Goal: Task Accomplishment & Management: Use online tool/utility

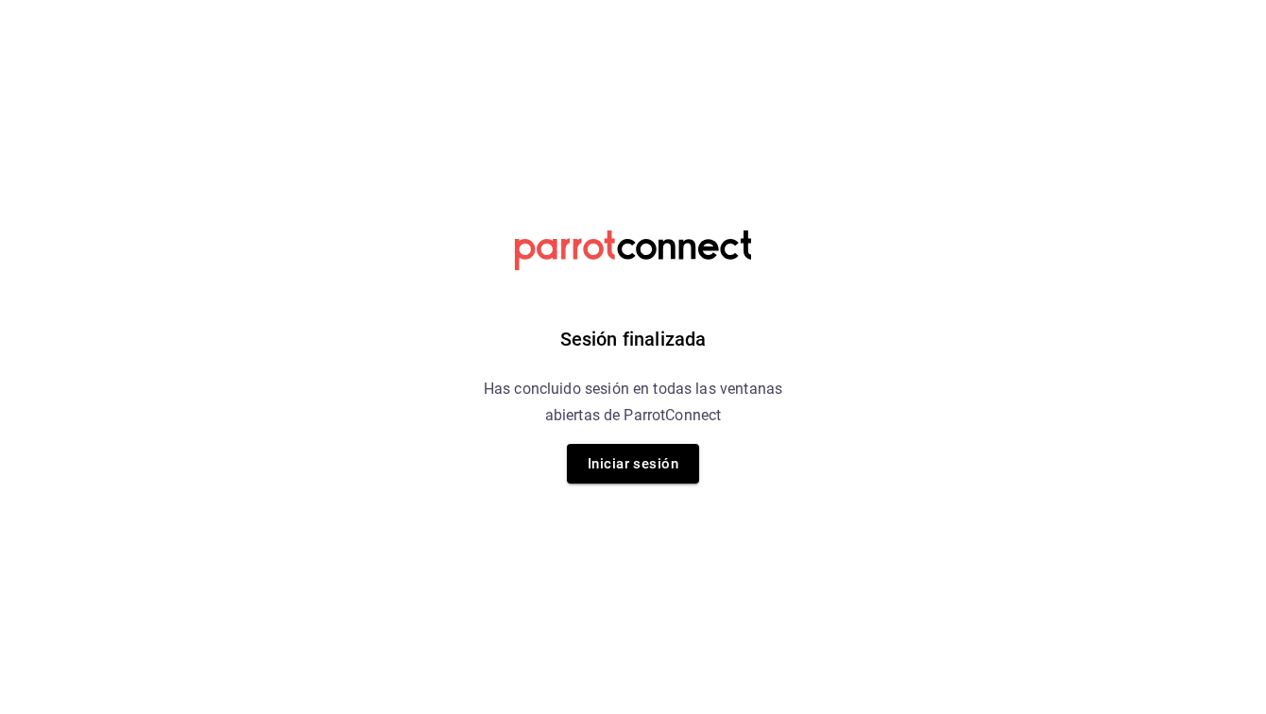
click at [633, 435] on div "Sesión finalizada Has concluido sesión en todas las ventanas abiertas de Parrot…" at bounding box center [633, 357] width 477 height 714
click at [633, 458] on button "Iniciar sesión" at bounding box center [633, 464] width 132 height 40
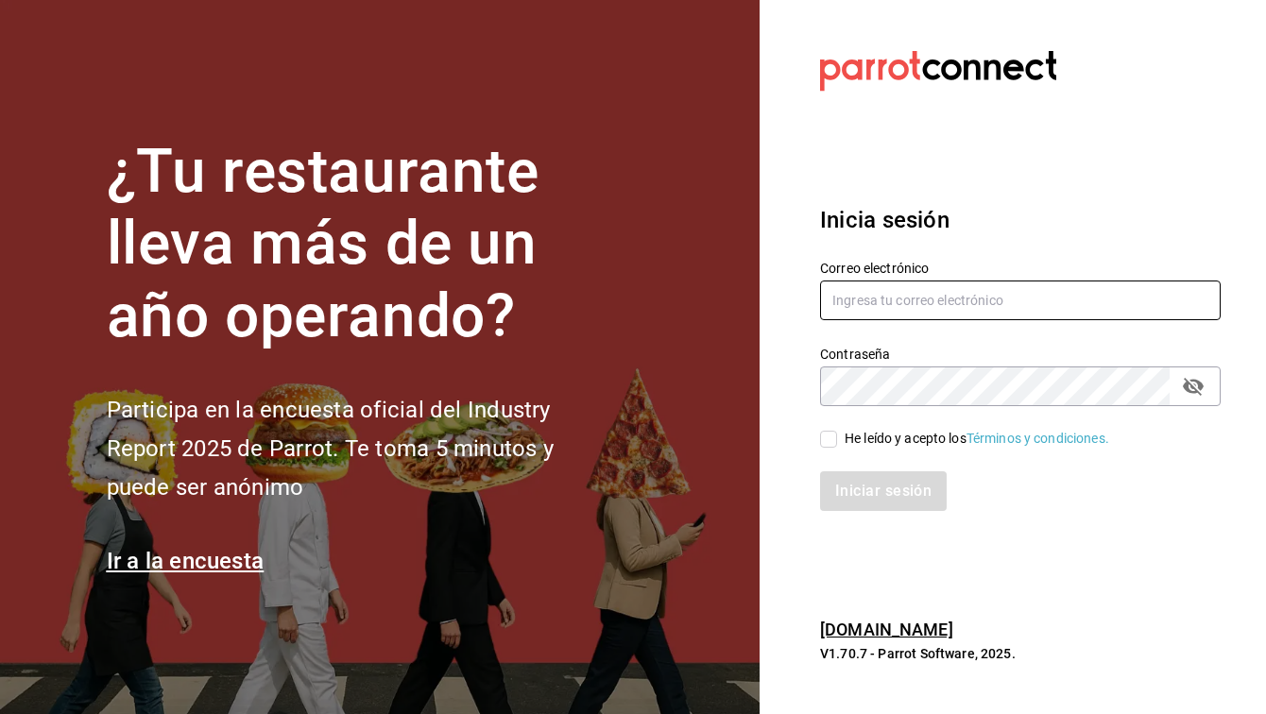
type input "[EMAIL_ADDRESS][DOMAIN_NAME]"
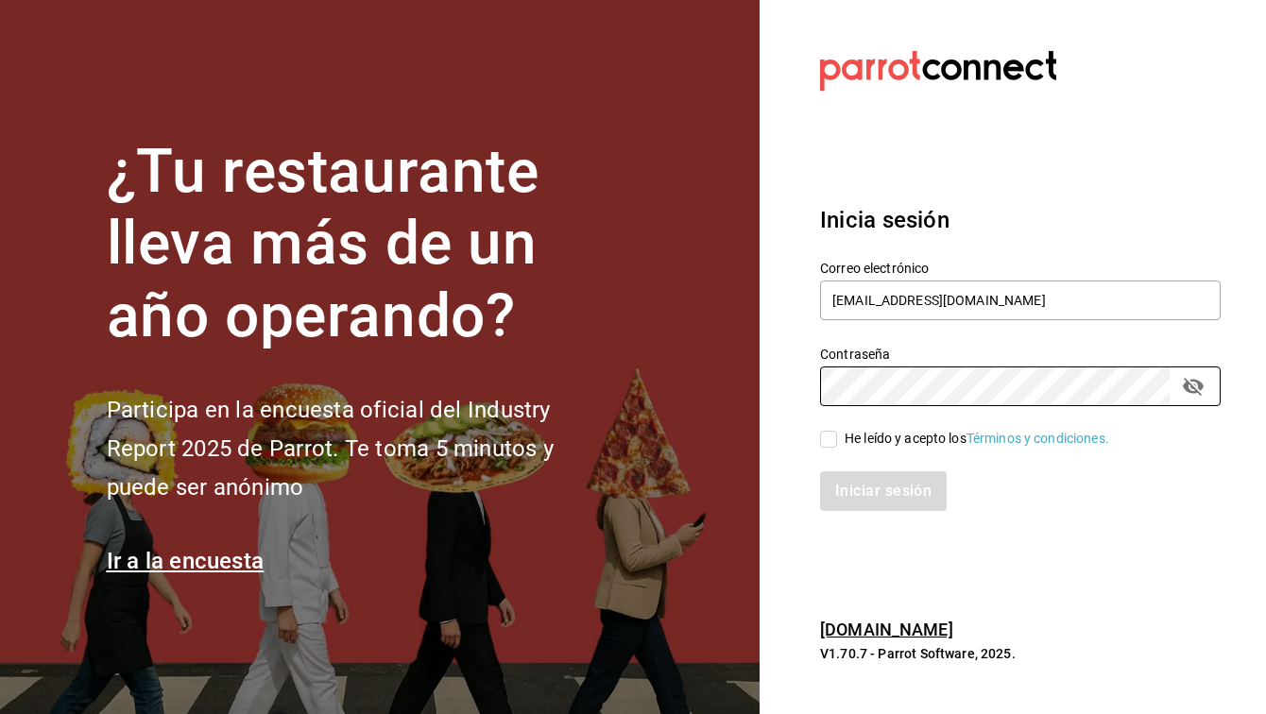
click at [829, 442] on input "He leído y acepto los Términos y condiciones." at bounding box center [828, 439] width 17 height 17
checkbox input "true"
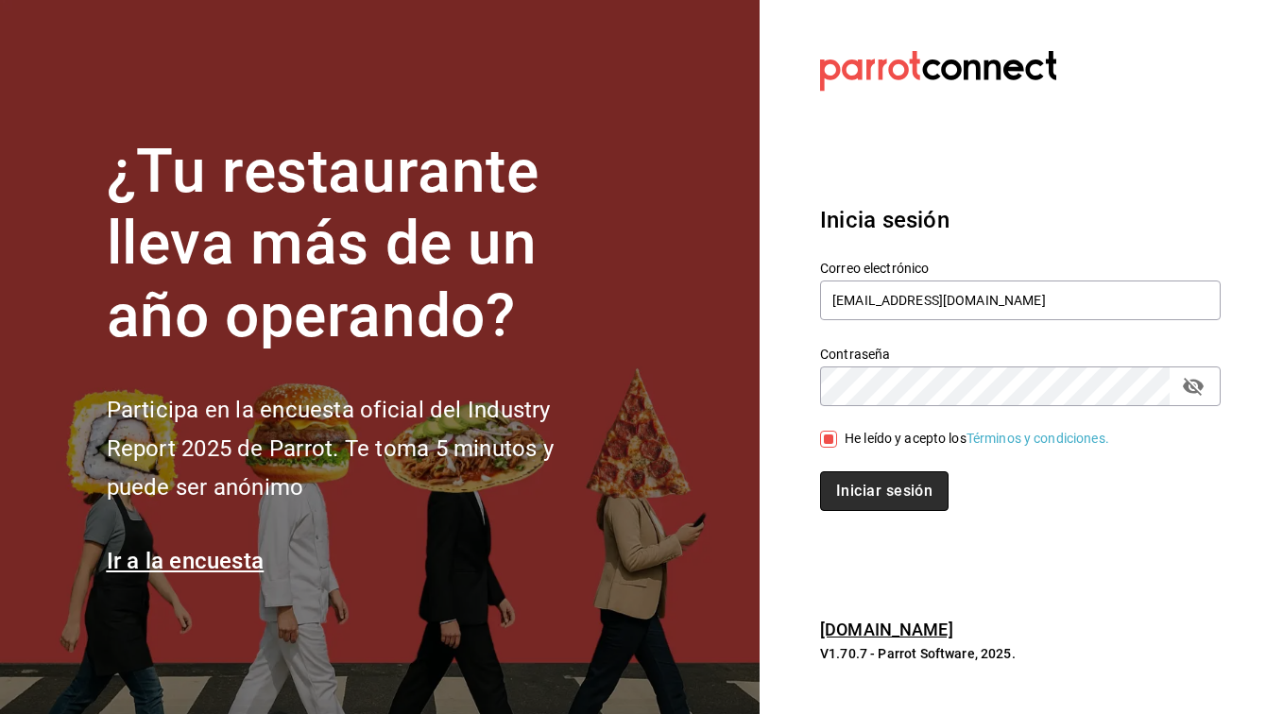
click at [836, 481] on button "Iniciar sesión" at bounding box center [884, 491] width 128 height 40
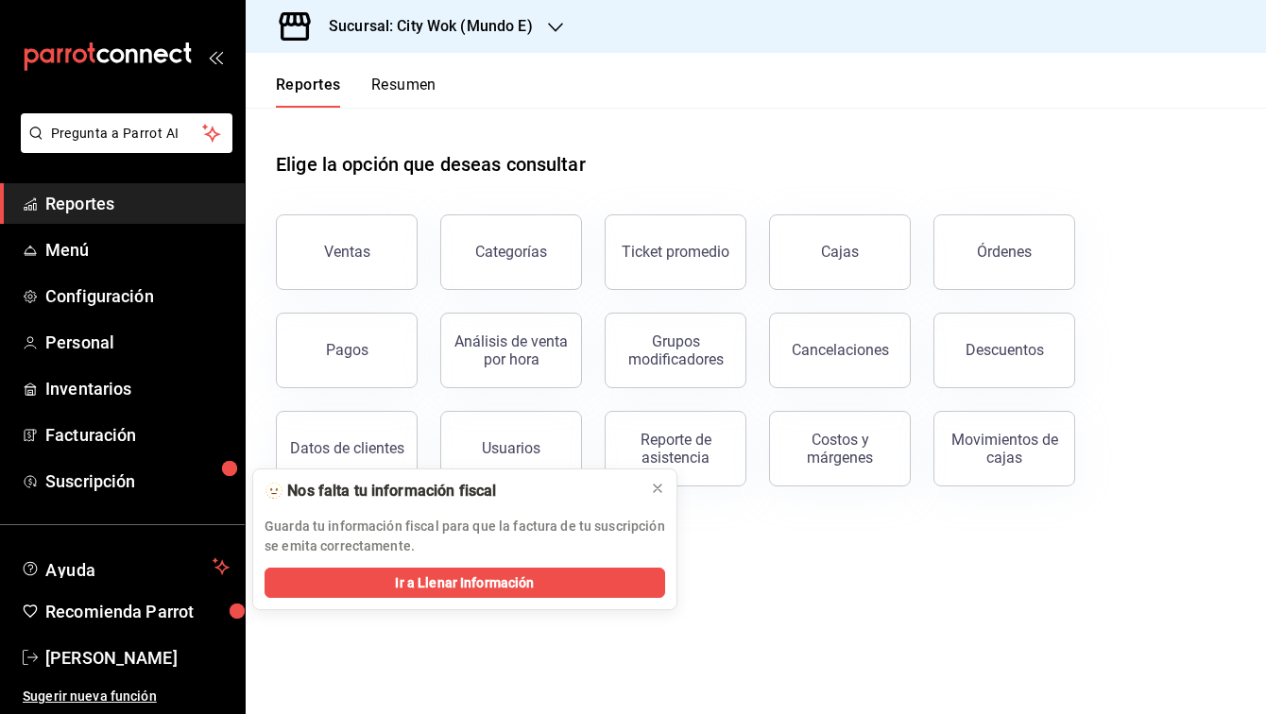
click at [403, 96] on button "Resumen" at bounding box center [403, 92] width 65 height 32
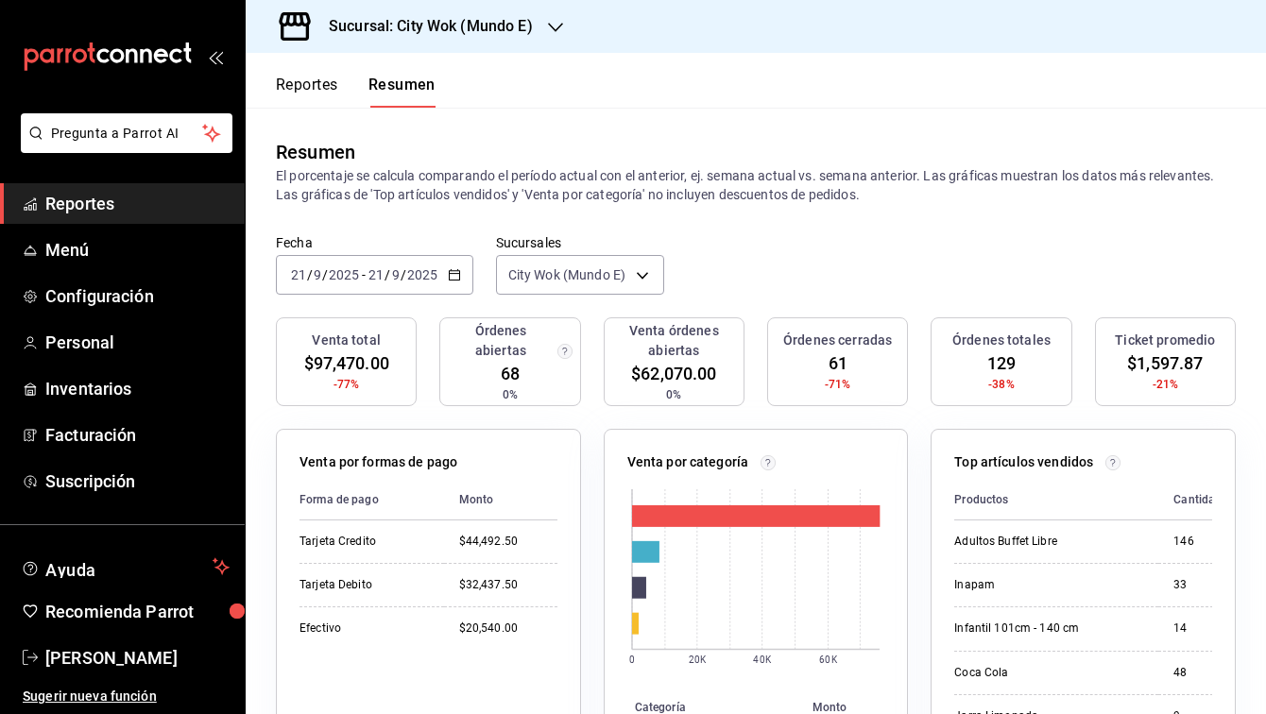
click at [448, 277] on icon "button" at bounding box center [454, 274] width 13 height 13
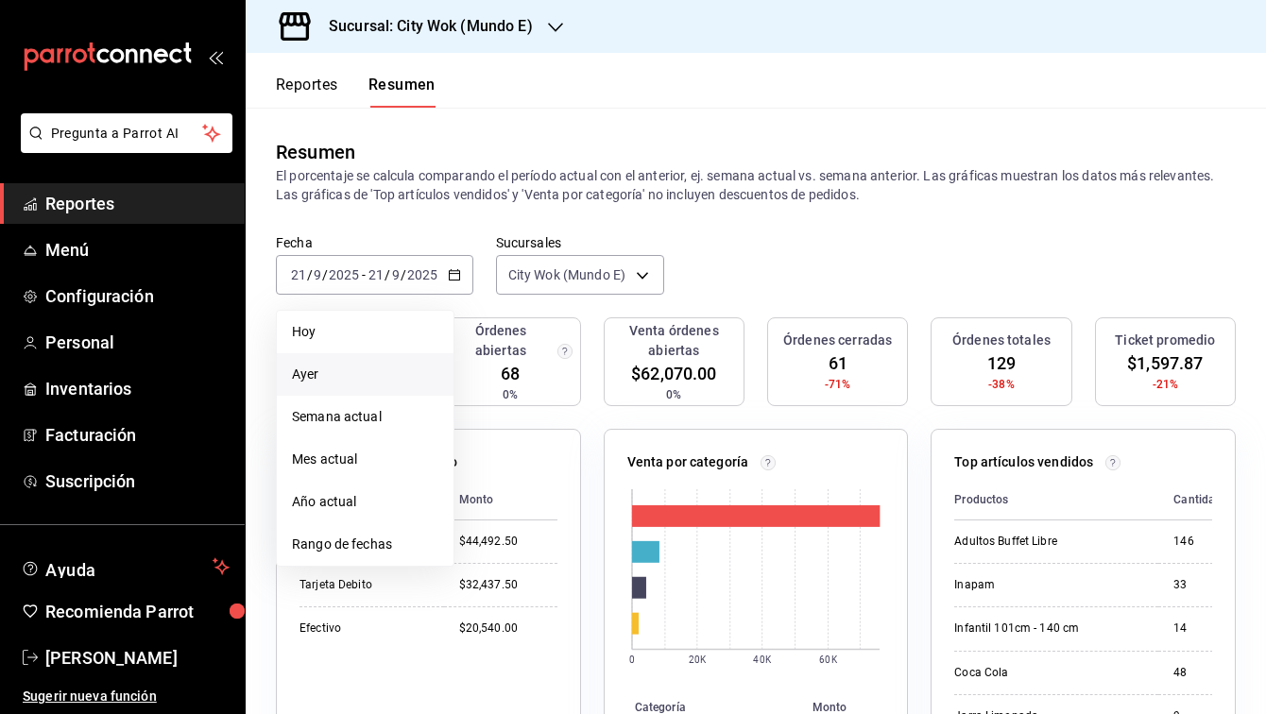
click at [400, 355] on li "Ayer" at bounding box center [365, 374] width 177 height 42
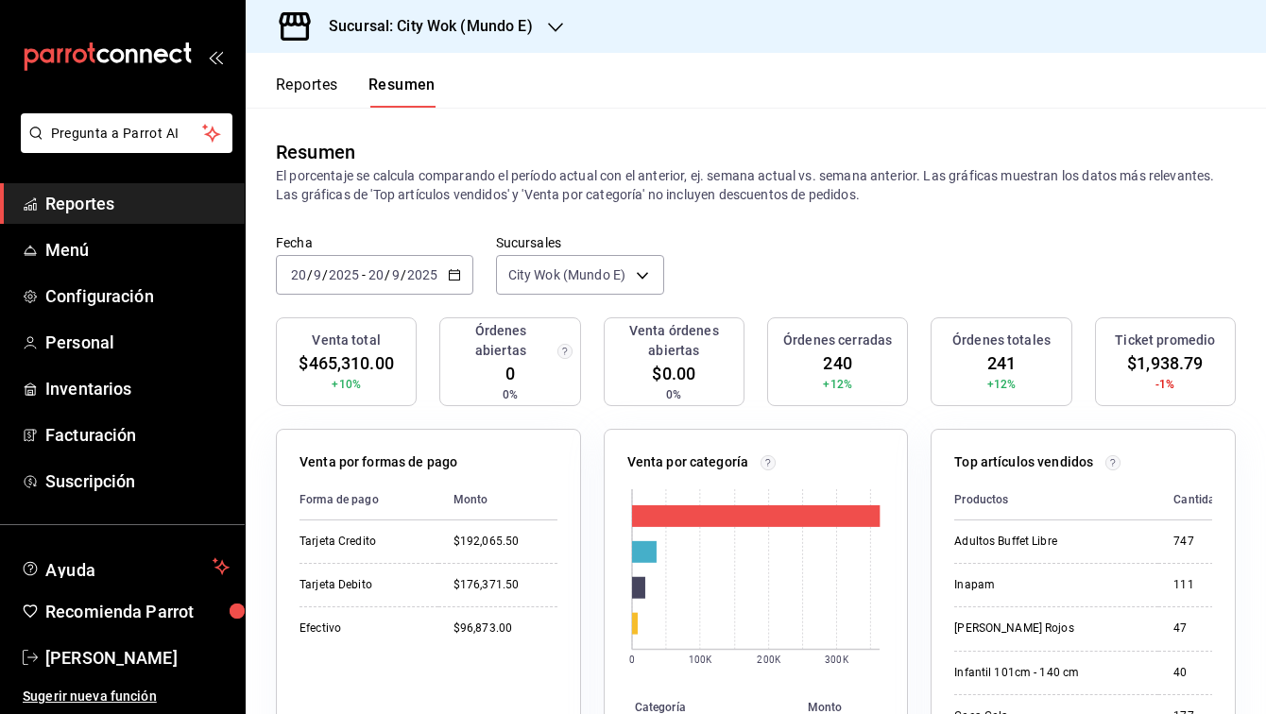
click at [344, 65] on div "Reportes Resumen" at bounding box center [341, 80] width 190 height 55
click at [344, 77] on div "Reportes Resumen" at bounding box center [356, 92] width 160 height 32
click at [332, 82] on button "Reportes" at bounding box center [307, 92] width 62 height 32
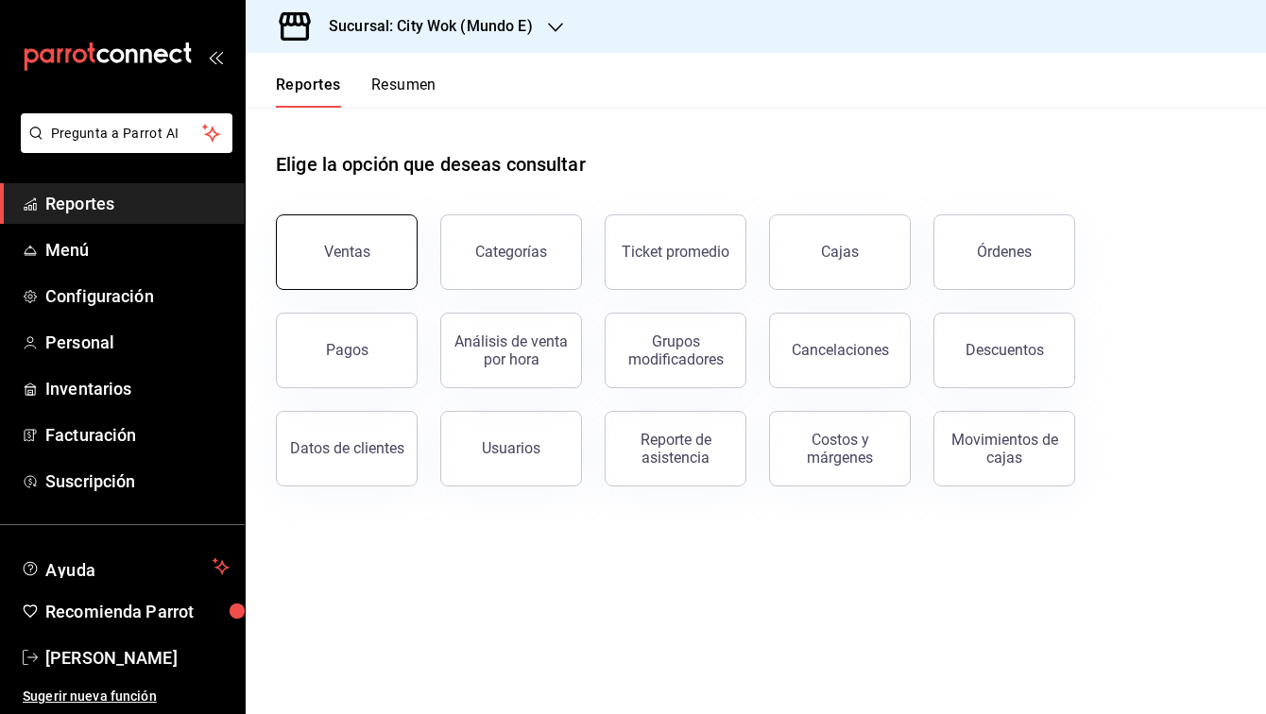
click at [390, 267] on button "Ventas" at bounding box center [347, 252] width 142 height 76
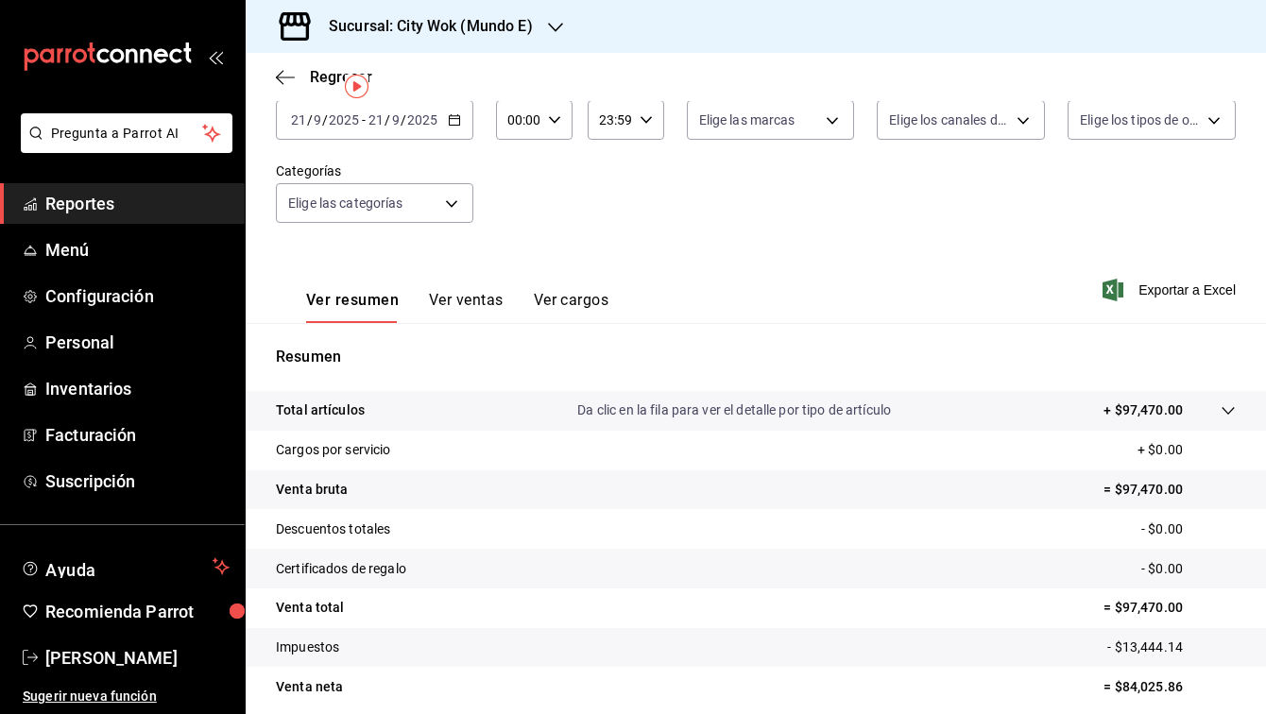
scroll to position [34, 0]
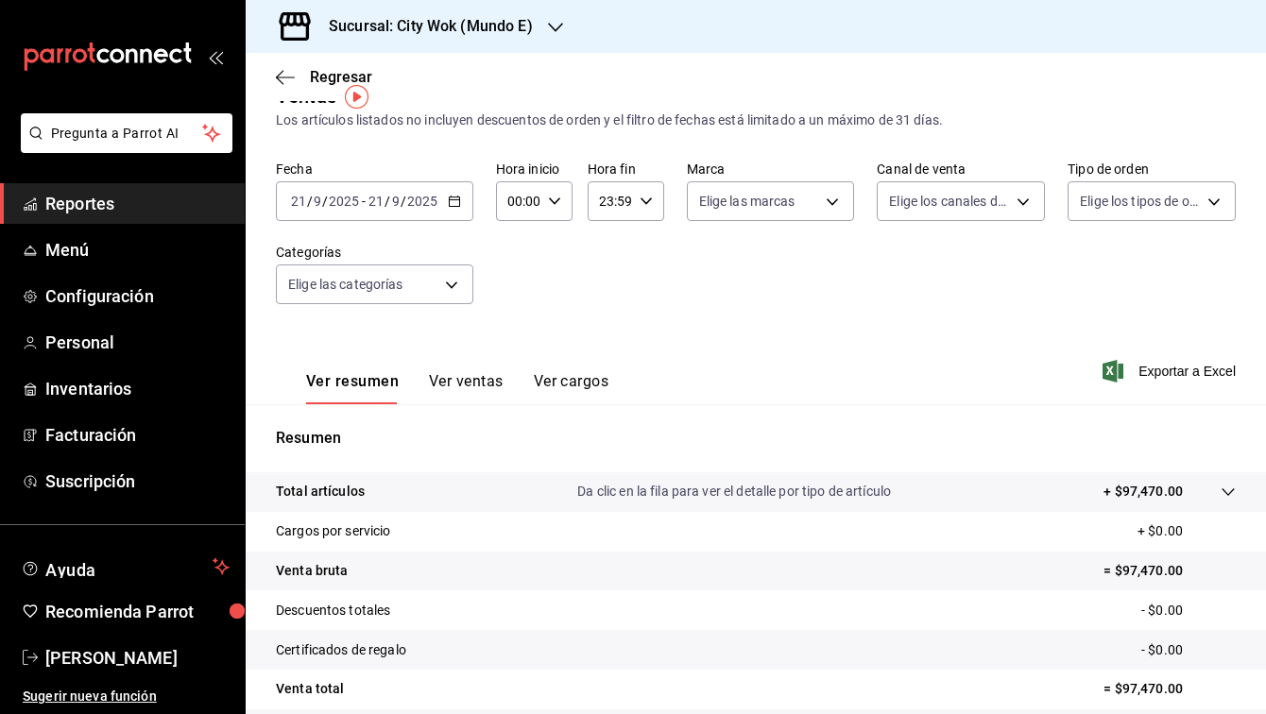
click at [292, 87] on div "Regresar" at bounding box center [756, 77] width 1020 height 48
click at [288, 84] on icon "button" at bounding box center [285, 77] width 19 height 17
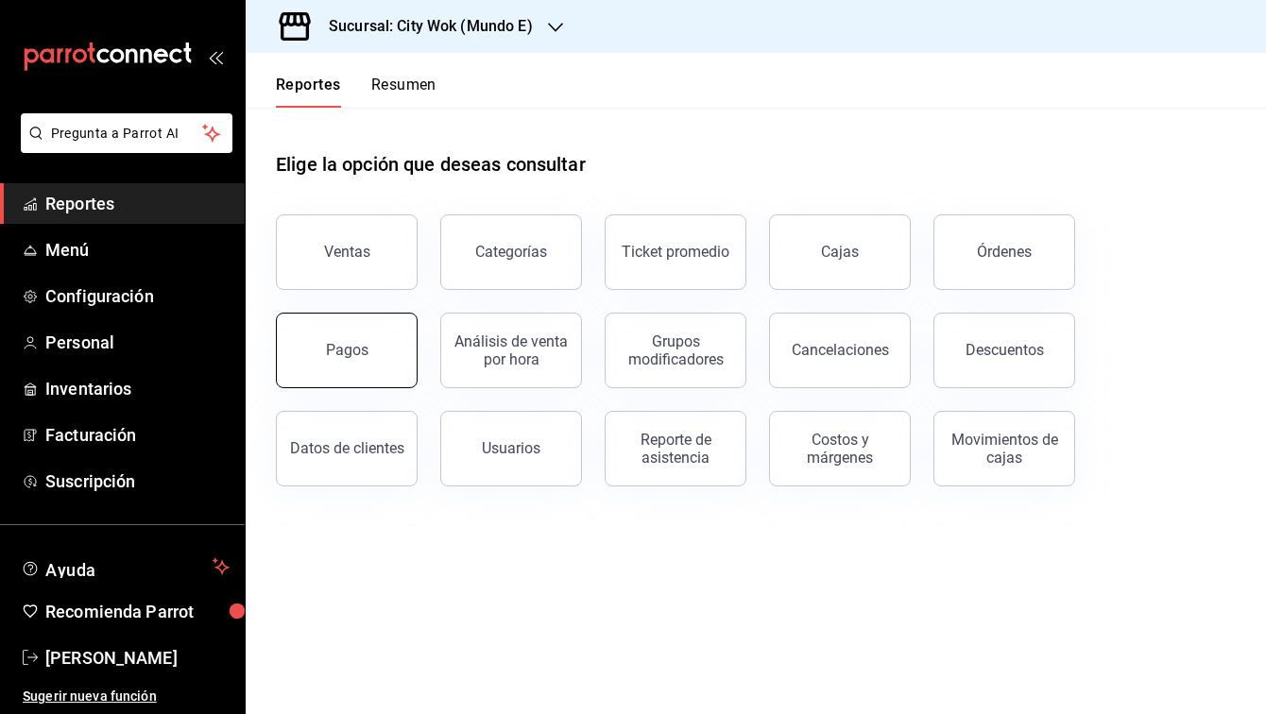
click at [346, 360] on button "Pagos" at bounding box center [347, 351] width 142 height 76
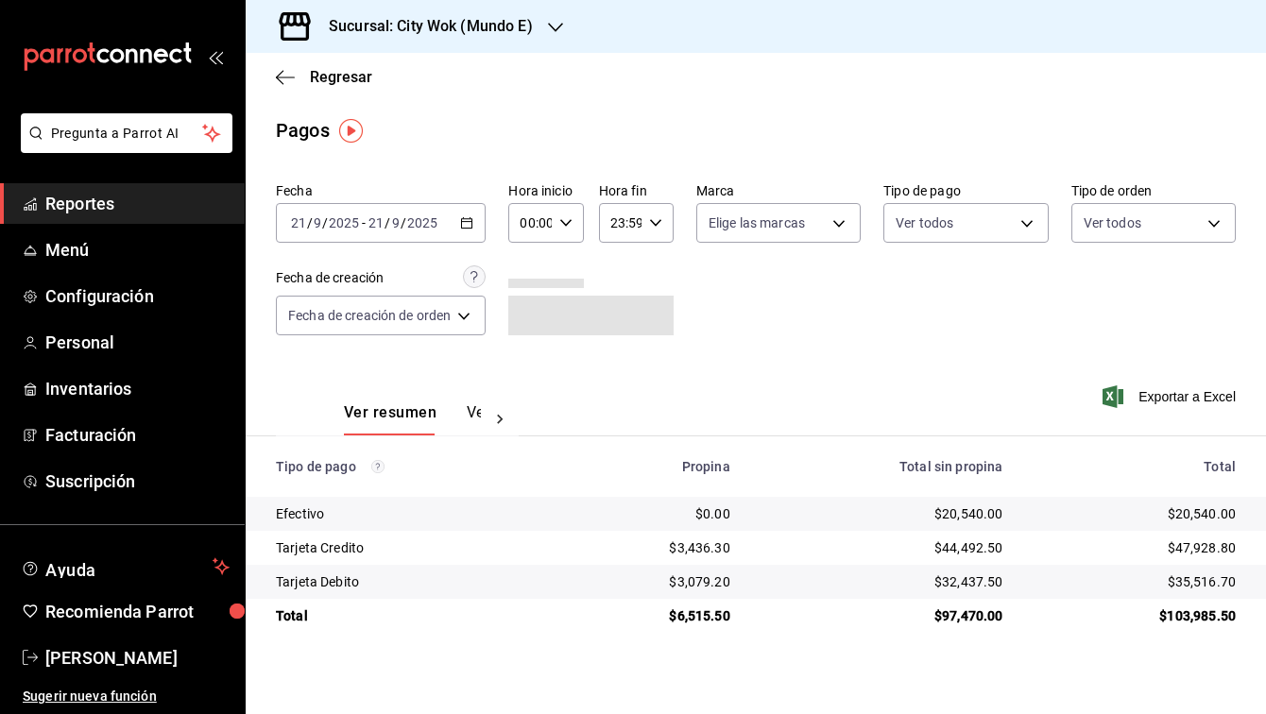
click at [485, 220] on div "2025-09-21 21 / 9 / 2025 - 2025-09-21 21 / 9 / 2025" at bounding box center [381, 223] width 210 height 40
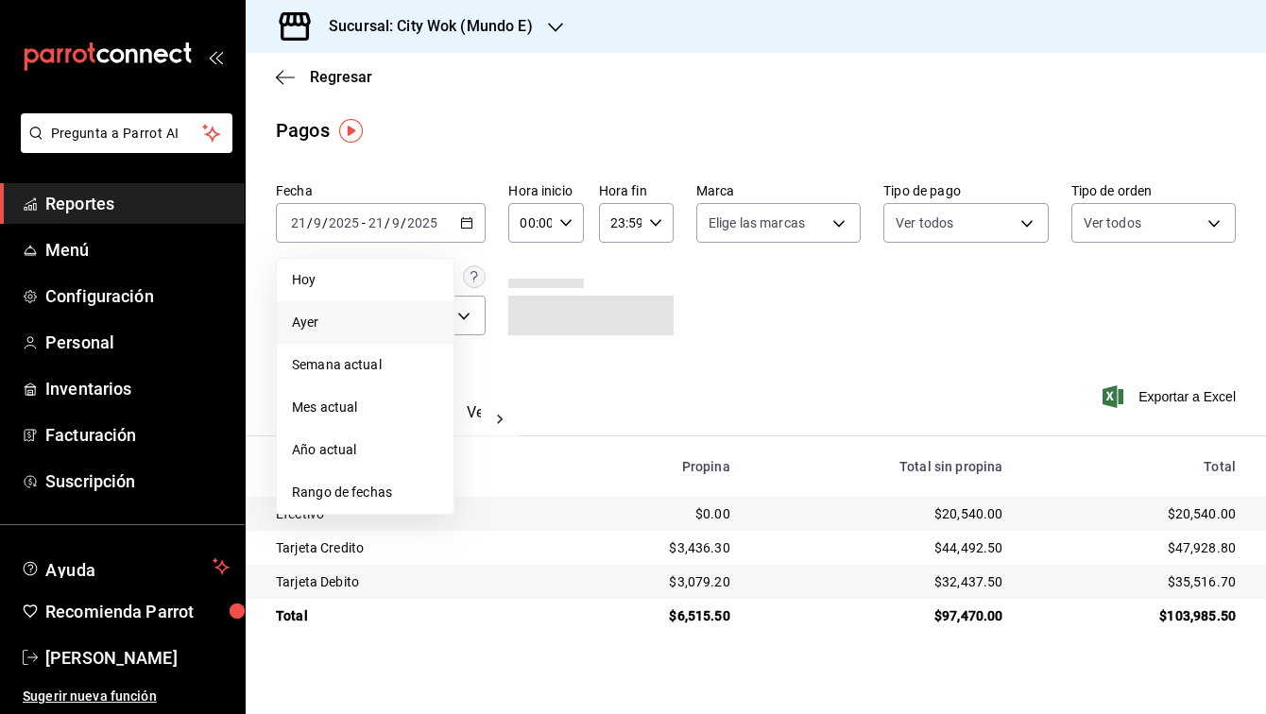
click at [402, 311] on li "Ayer" at bounding box center [365, 322] width 177 height 42
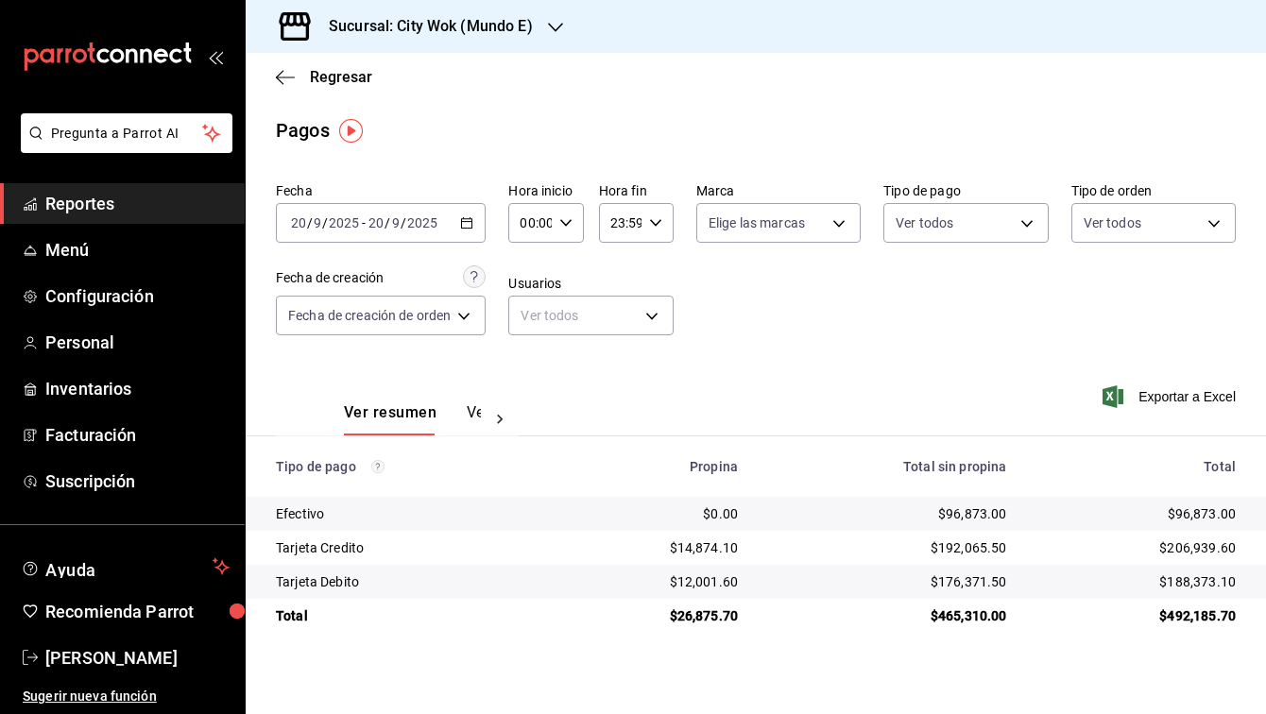
click at [757, 249] on div "Fecha 2025-09-20 20 / 9 / 2025 - 2025-09-20 20 / 9 / 2025 Hora inicio 00:00 Hor…" at bounding box center [756, 266] width 960 height 183
click at [463, 218] on icon "button" at bounding box center [466, 222] width 13 height 13
click at [470, 226] on icon "button" at bounding box center [466, 222] width 13 height 13
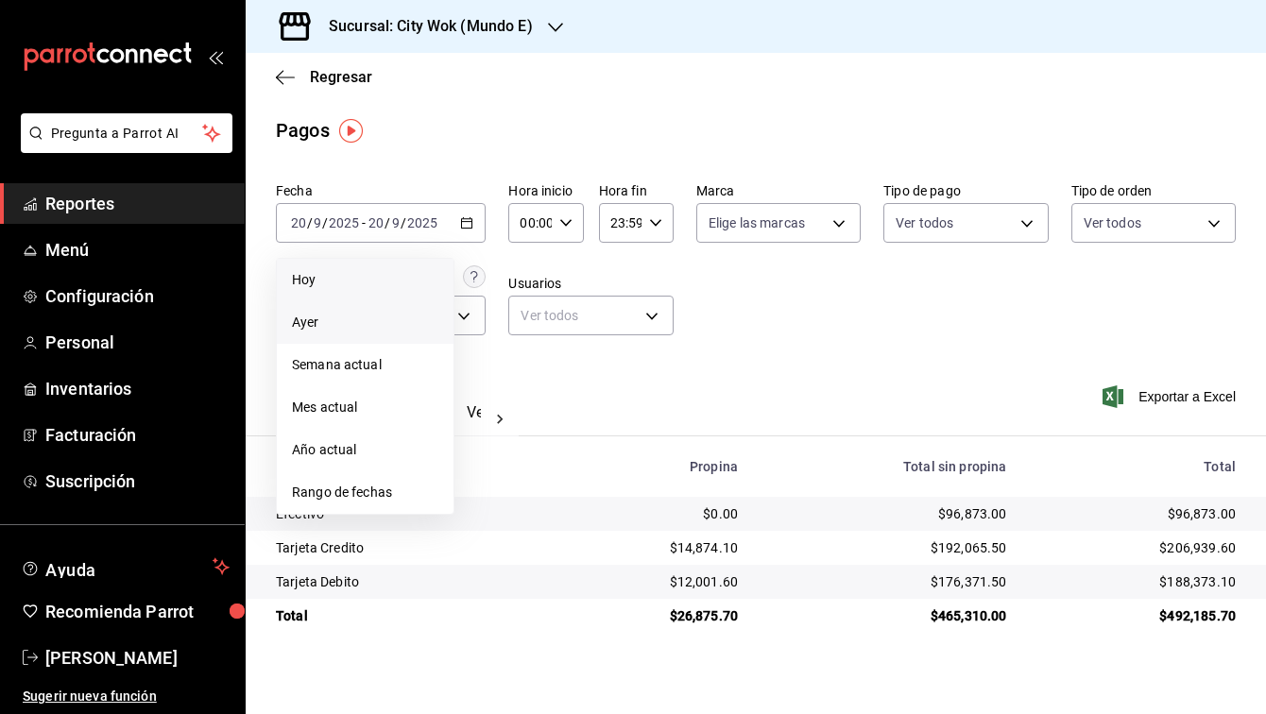
click at [409, 288] on span "Hoy" at bounding box center [365, 280] width 146 height 20
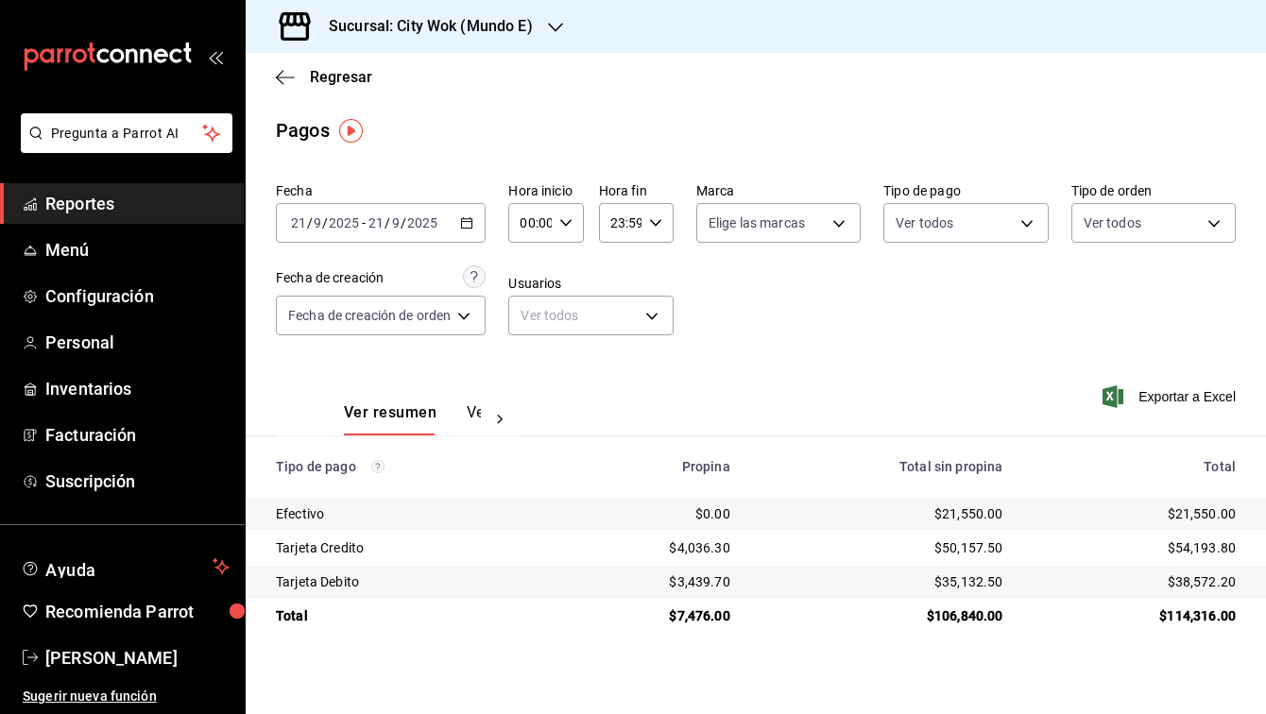
click at [466, 233] on div "2025-09-21 21 / 9 / 2025 - 2025-09-21 21 / 9 / 2025" at bounding box center [381, 223] width 210 height 40
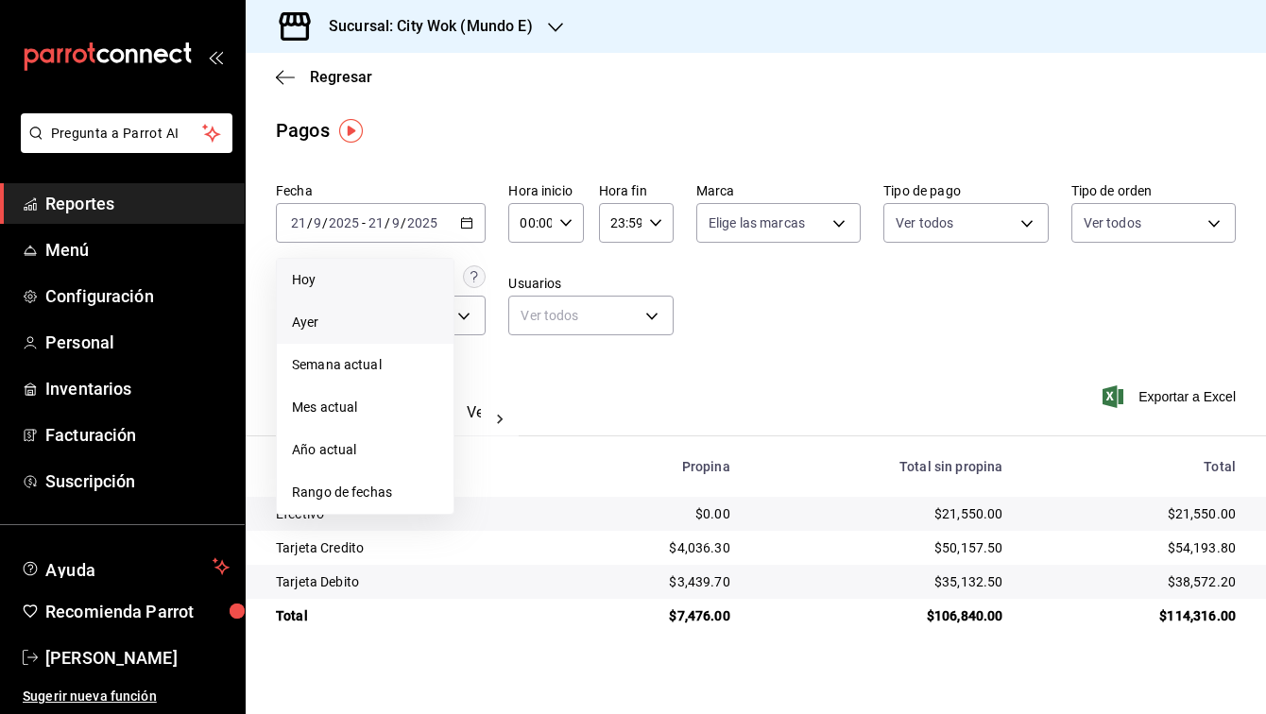
click at [425, 314] on span "Ayer" at bounding box center [365, 323] width 146 height 20
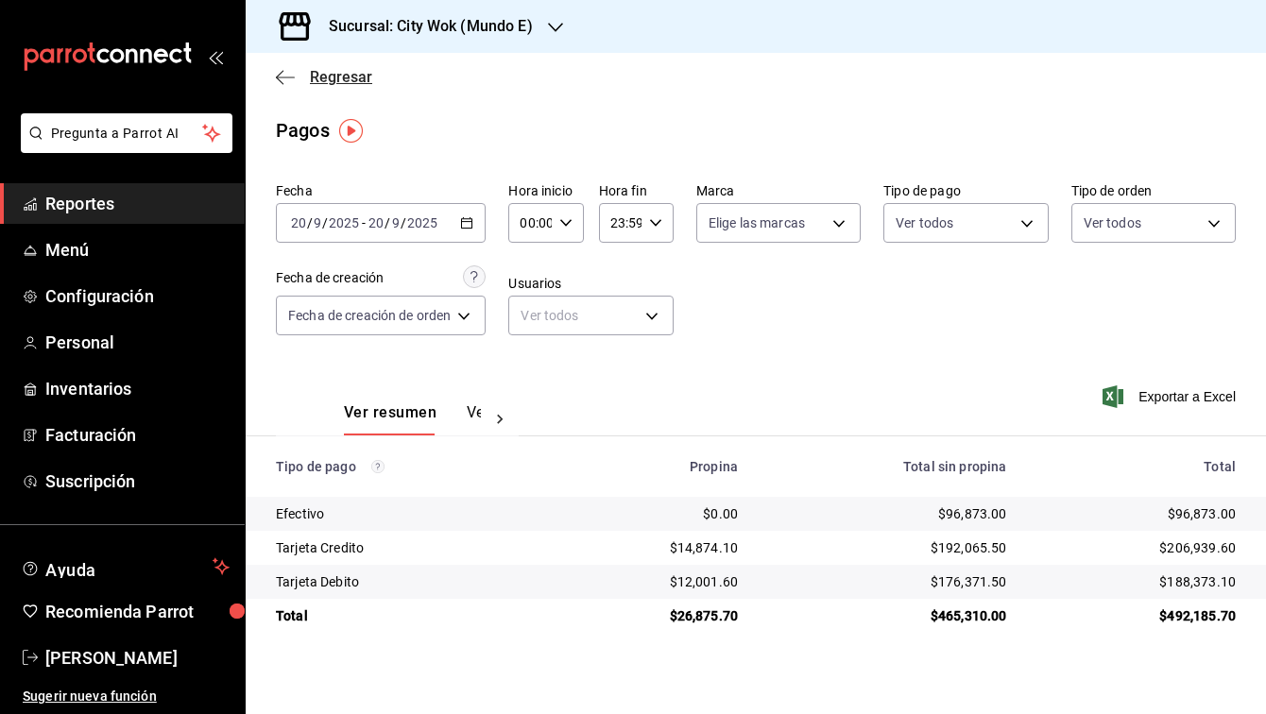
click at [287, 73] on icon "button" at bounding box center [285, 77] width 19 height 17
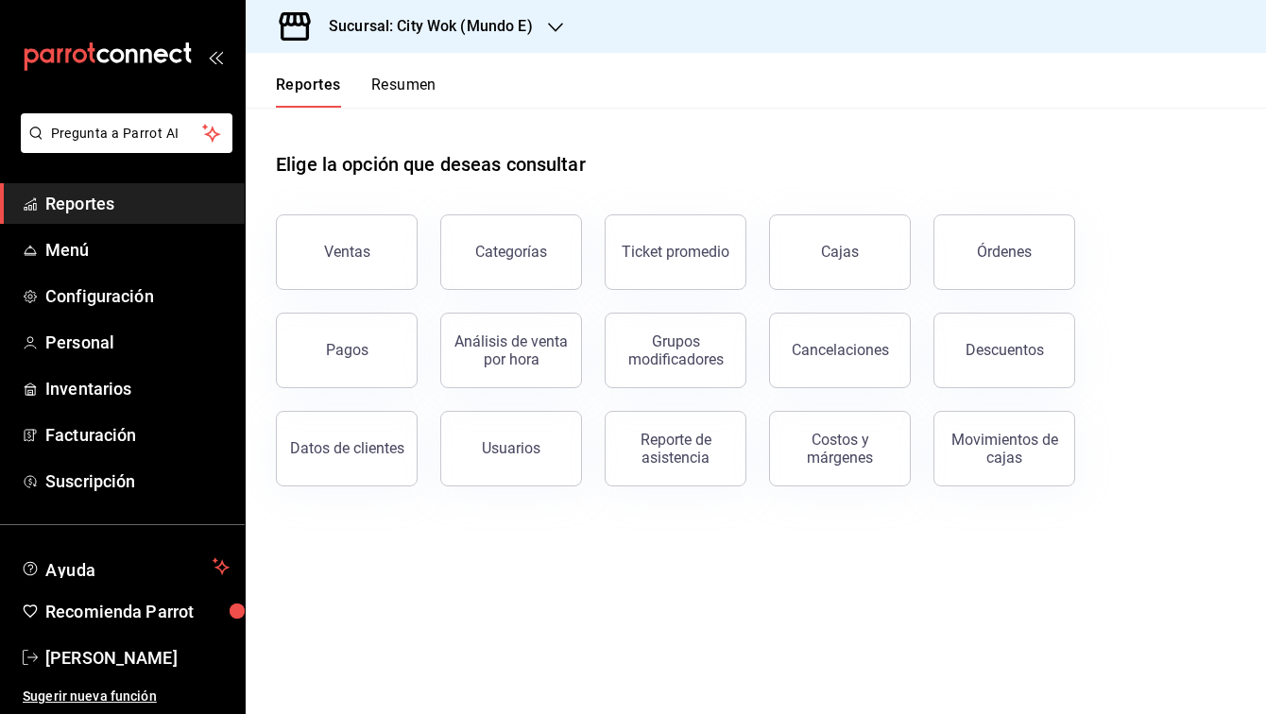
click at [148, 219] on link "Reportes" at bounding box center [122, 203] width 245 height 41
click at [147, 239] on span "Menú" at bounding box center [137, 249] width 184 height 25
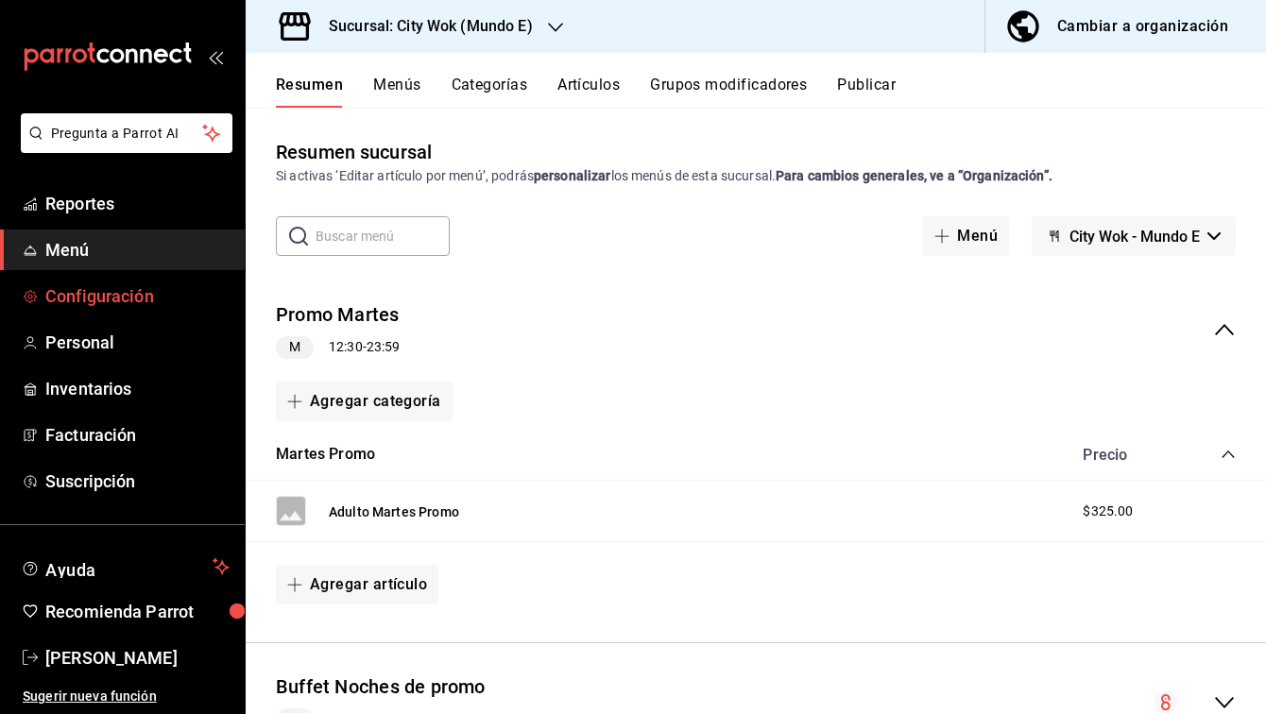
click at [144, 297] on span "Configuración" at bounding box center [137, 295] width 184 height 25
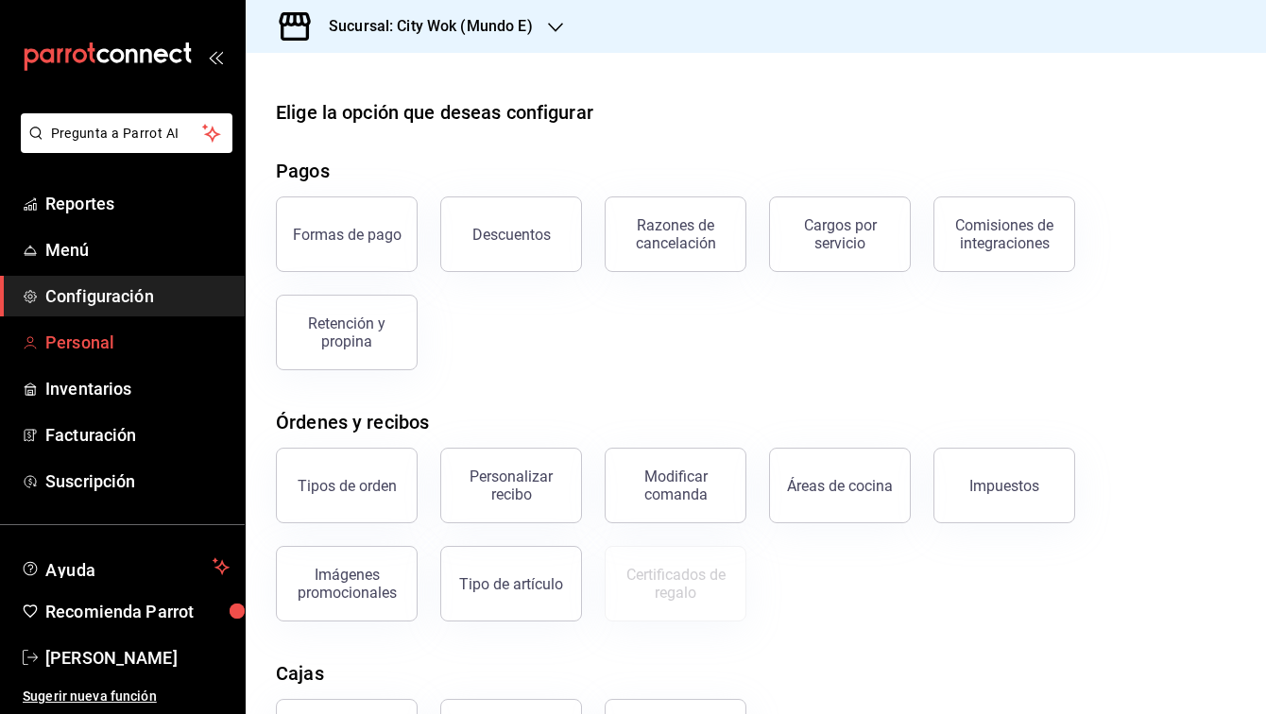
click at [128, 347] on span "Personal" at bounding box center [137, 342] width 184 height 25
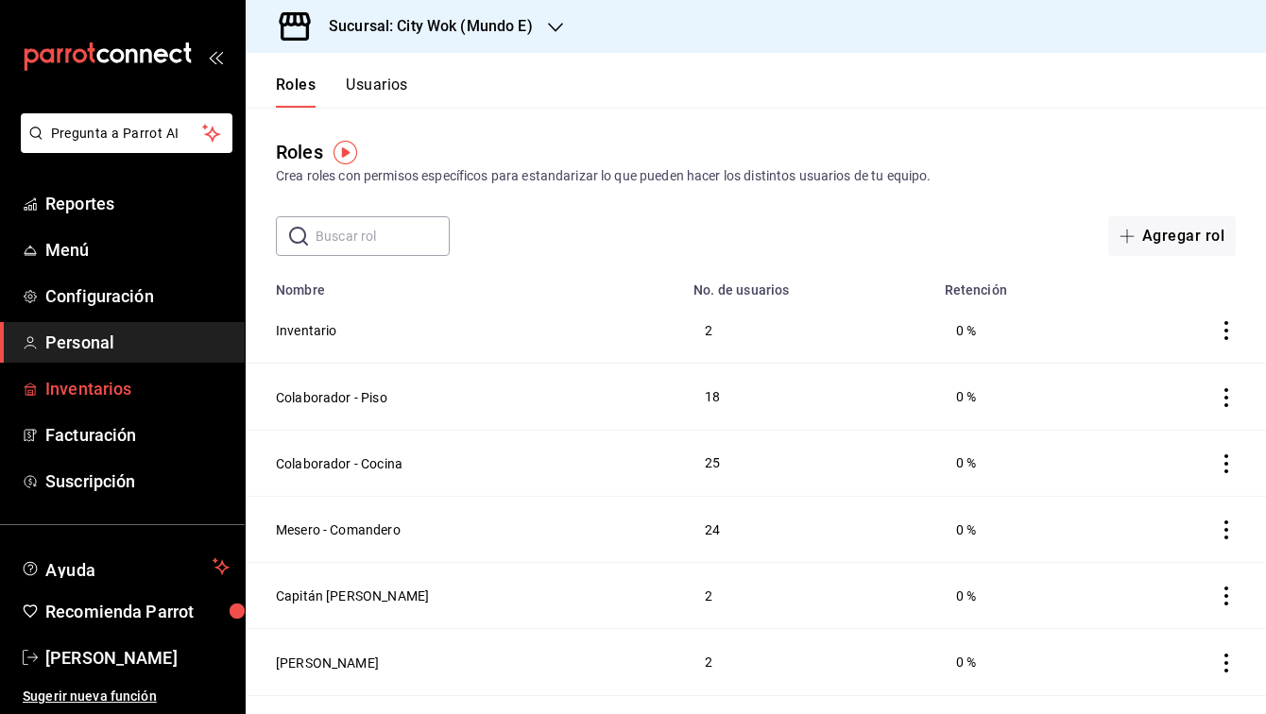
click at [109, 398] on span "Inventarios" at bounding box center [137, 388] width 184 height 25
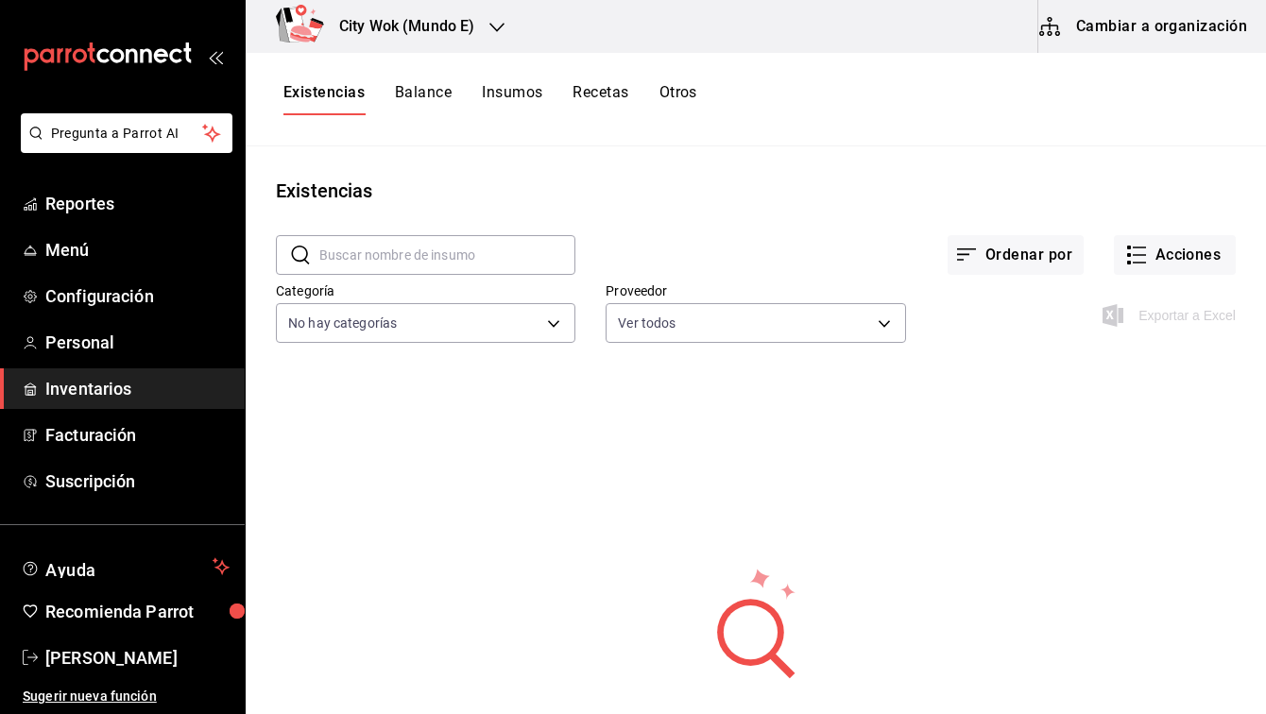
click at [458, 7] on div "City Wok (Mundo E)" at bounding box center [386, 26] width 251 height 53
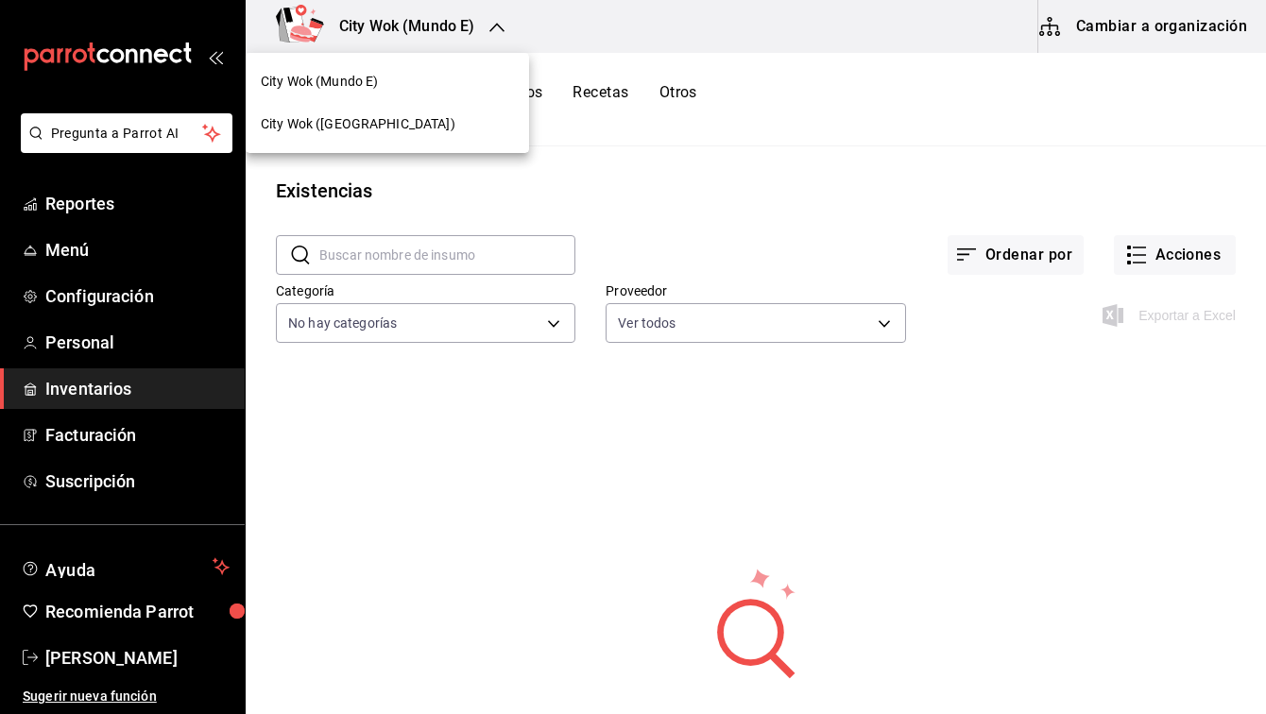
click at [1158, 30] on div at bounding box center [633, 357] width 1266 height 714
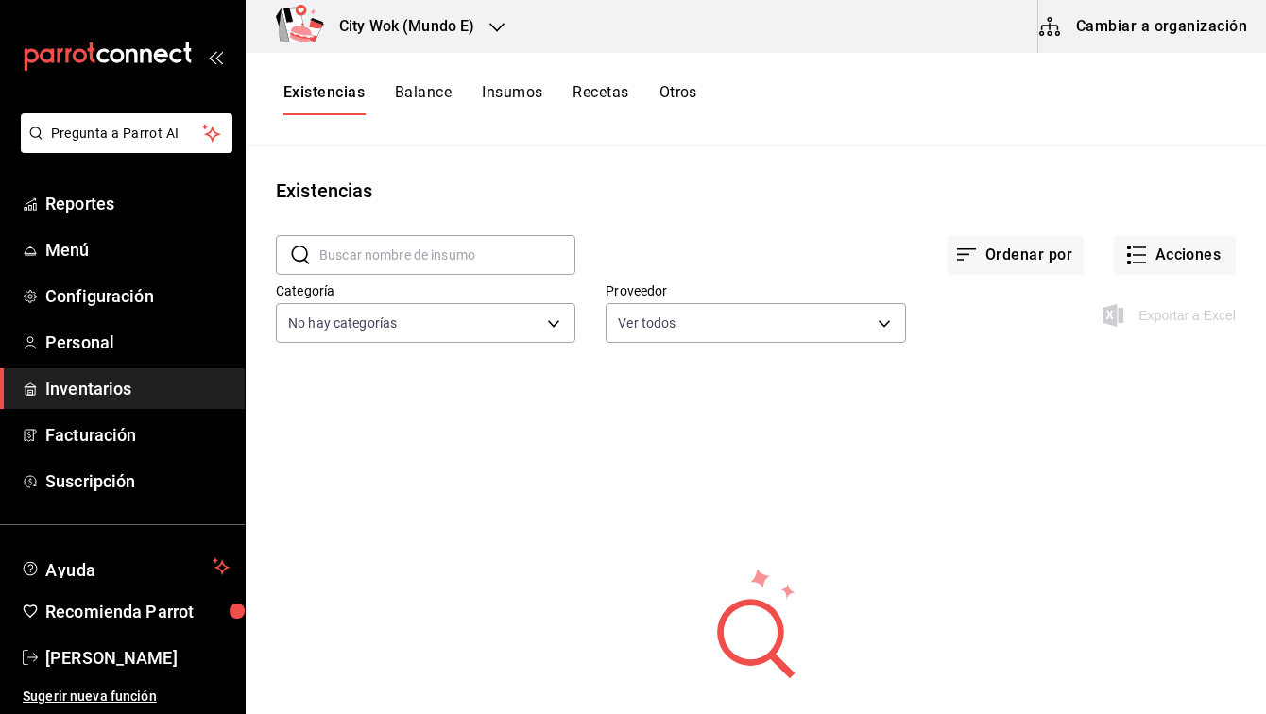
click at [1103, 30] on button "Cambiar a organización" at bounding box center [1144, 26] width 212 height 53
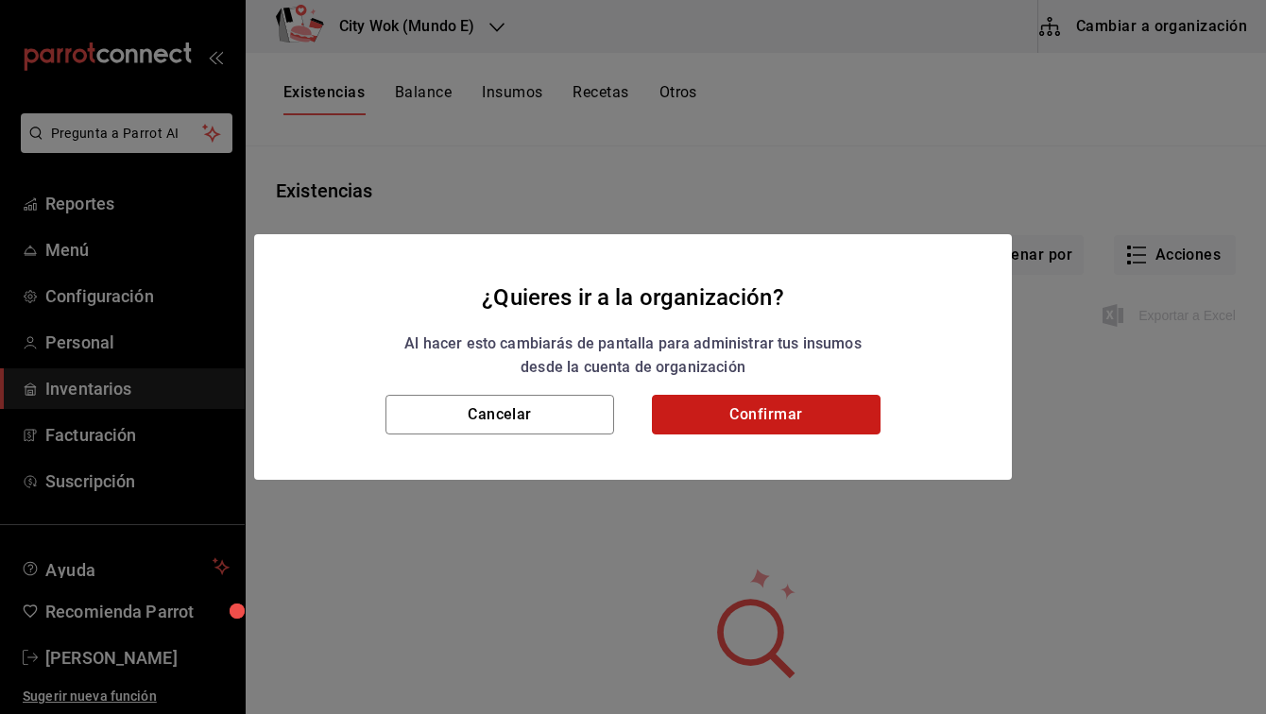
click at [813, 401] on button "Confirmar" at bounding box center [766, 415] width 229 height 40
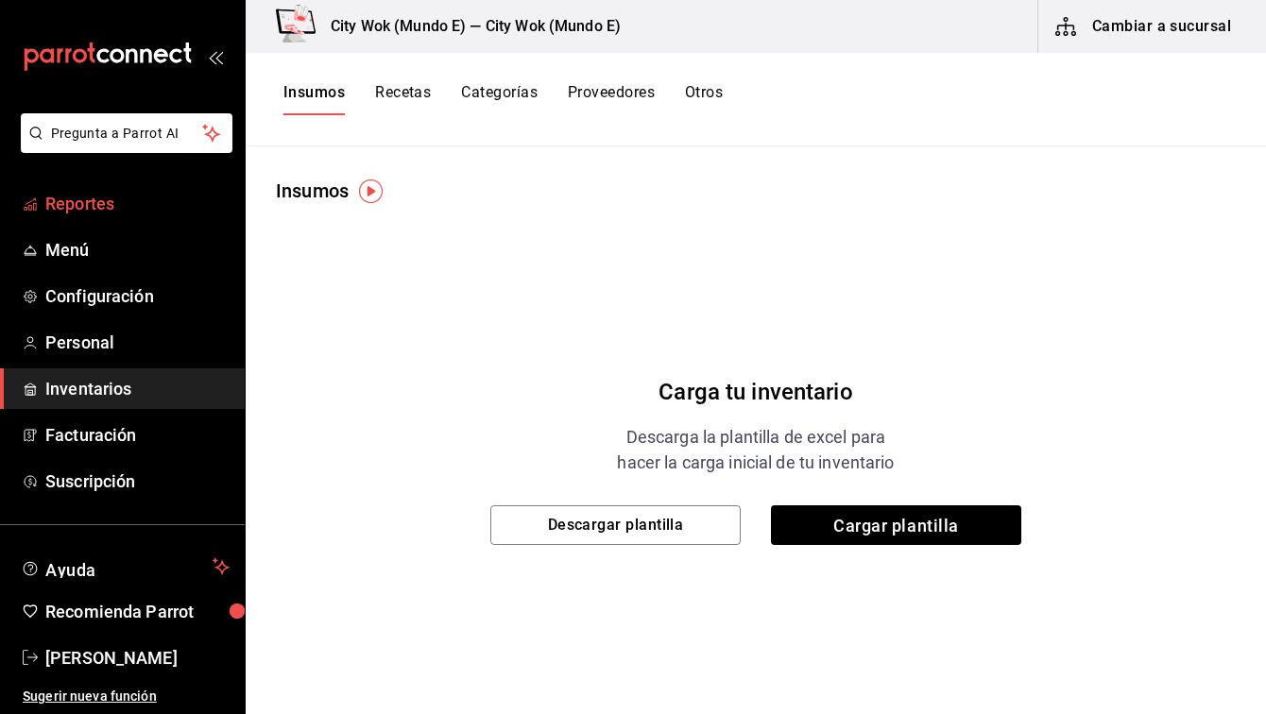
click at [171, 208] on span "Reportes" at bounding box center [137, 203] width 184 height 25
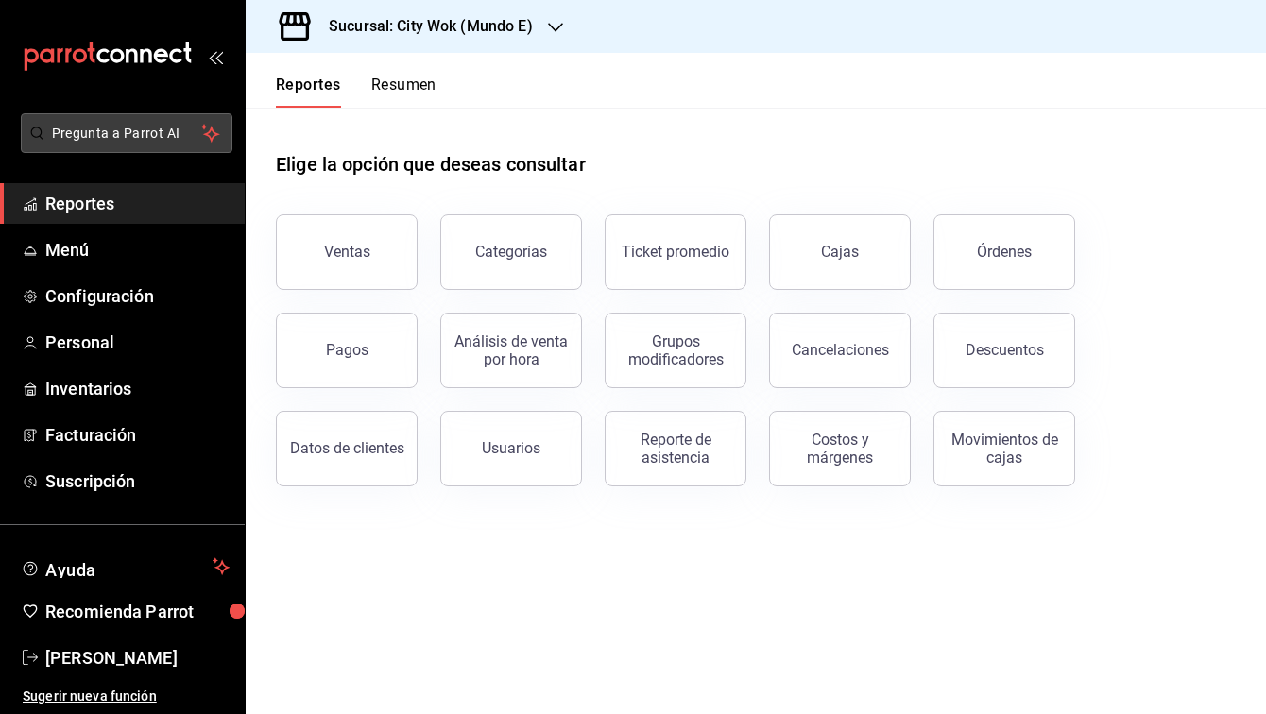
click at [209, 119] on button "Pregunta a Parrot AI" at bounding box center [127, 133] width 212 height 40
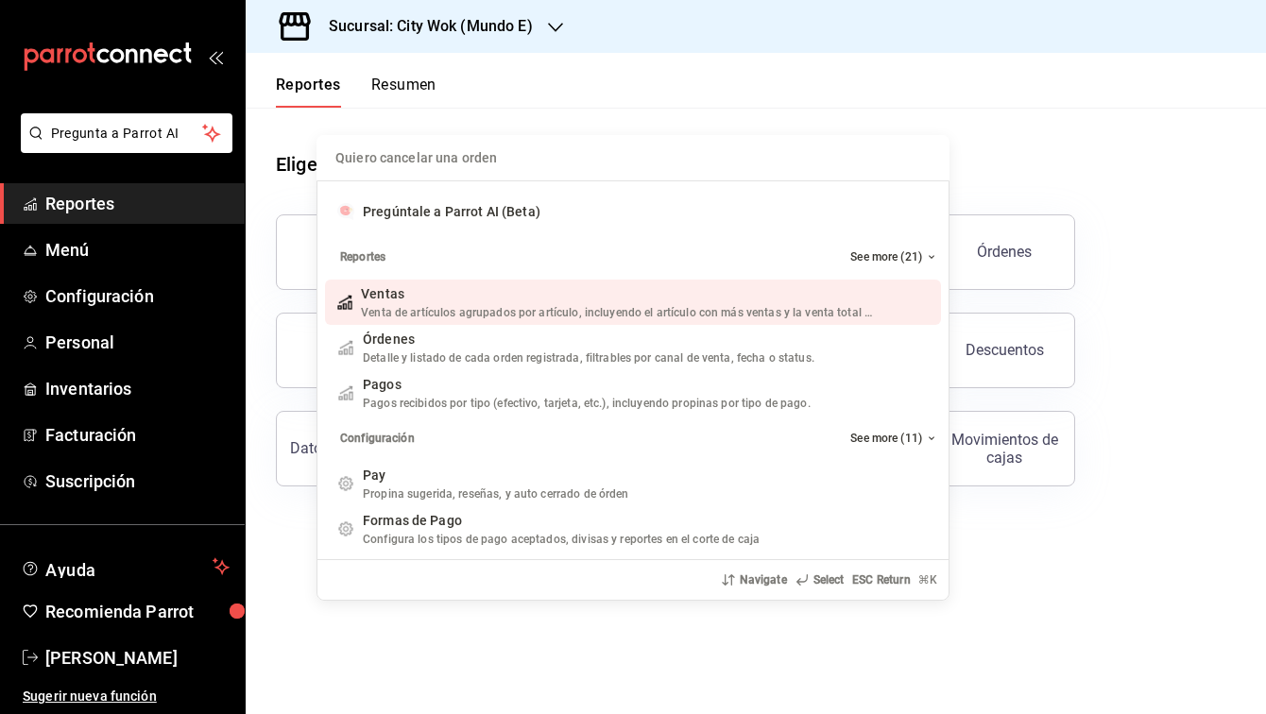
click at [228, 168] on div "Quiero cancelar una orden Pregúntale a Parrot AI (Beta) Reportes See more (21) …" at bounding box center [633, 357] width 1266 height 714
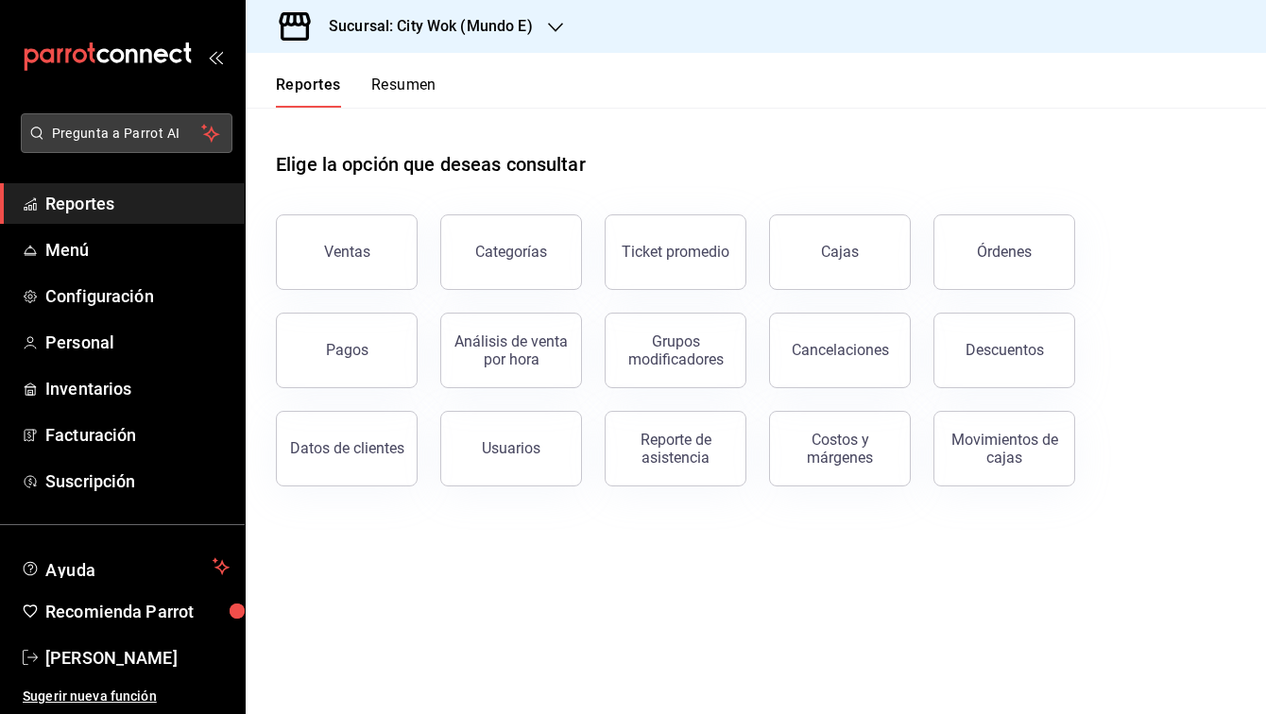
click at [213, 139] on icon "mailbox folders" at bounding box center [211, 134] width 12 height 12
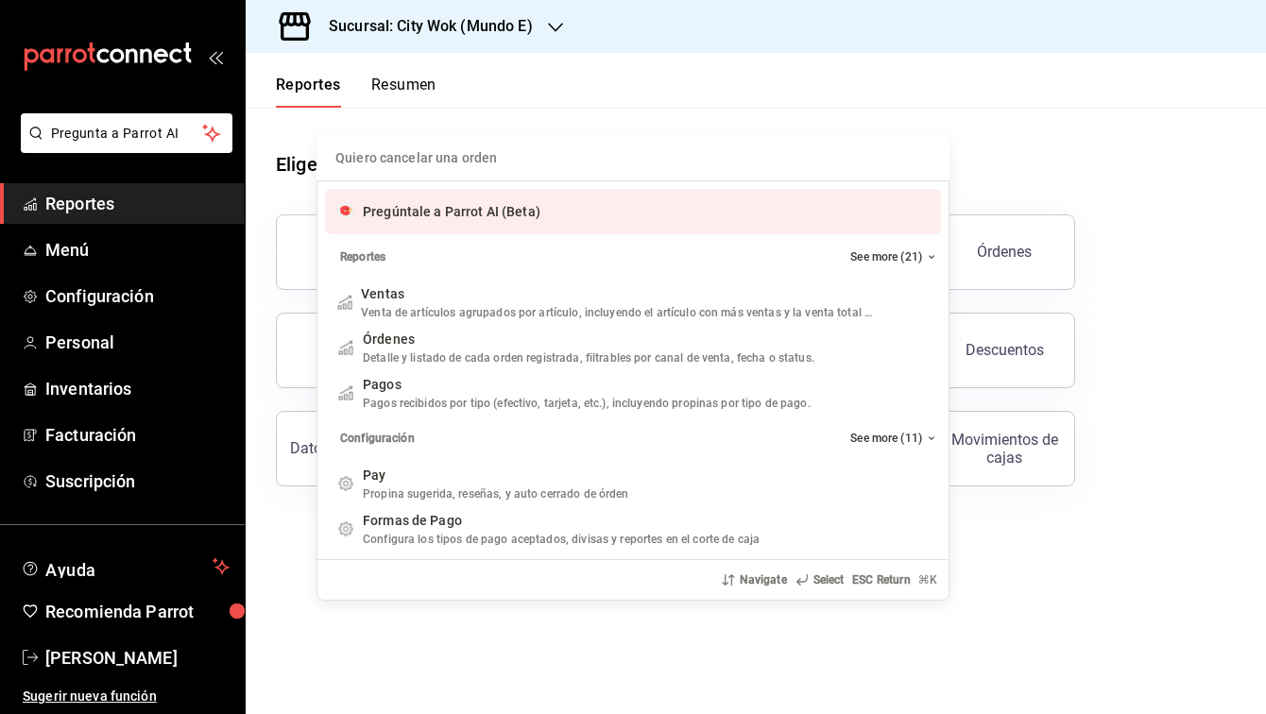
click at [1149, 115] on div "Quiero cancelar una orden Pregúntale a Parrot AI (Beta) Reportes See more (21) …" at bounding box center [633, 357] width 1266 height 714
